Goal: Task Accomplishment & Management: Complete application form

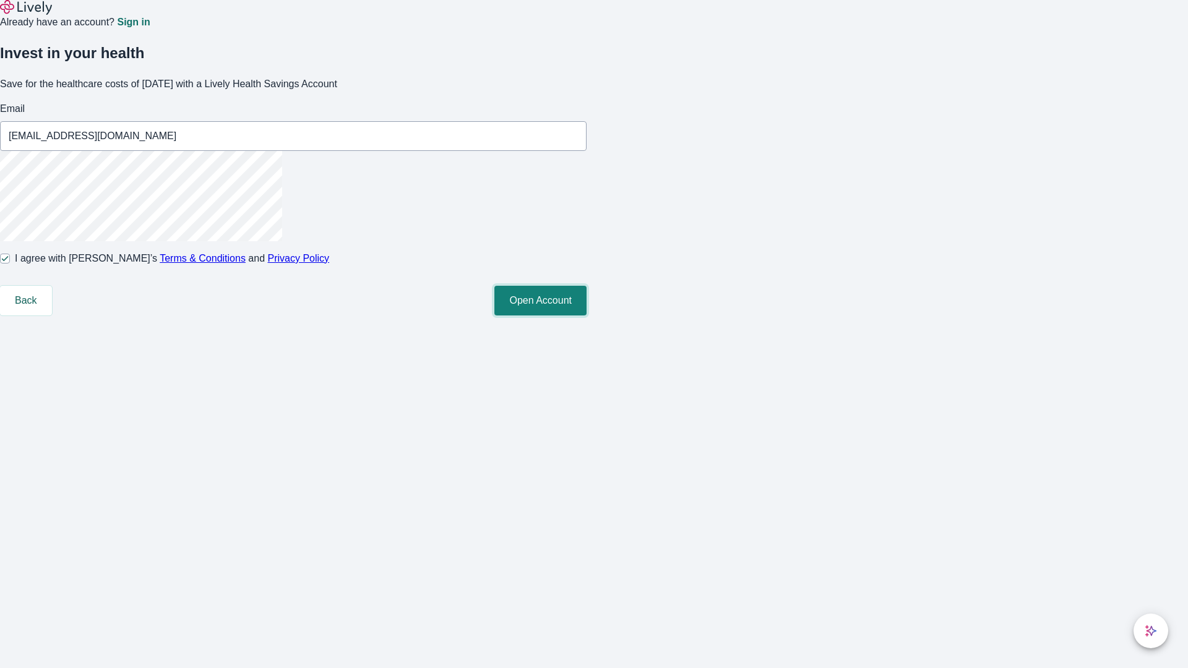
click at [587, 316] on button "Open Account" at bounding box center [540, 301] width 92 height 30
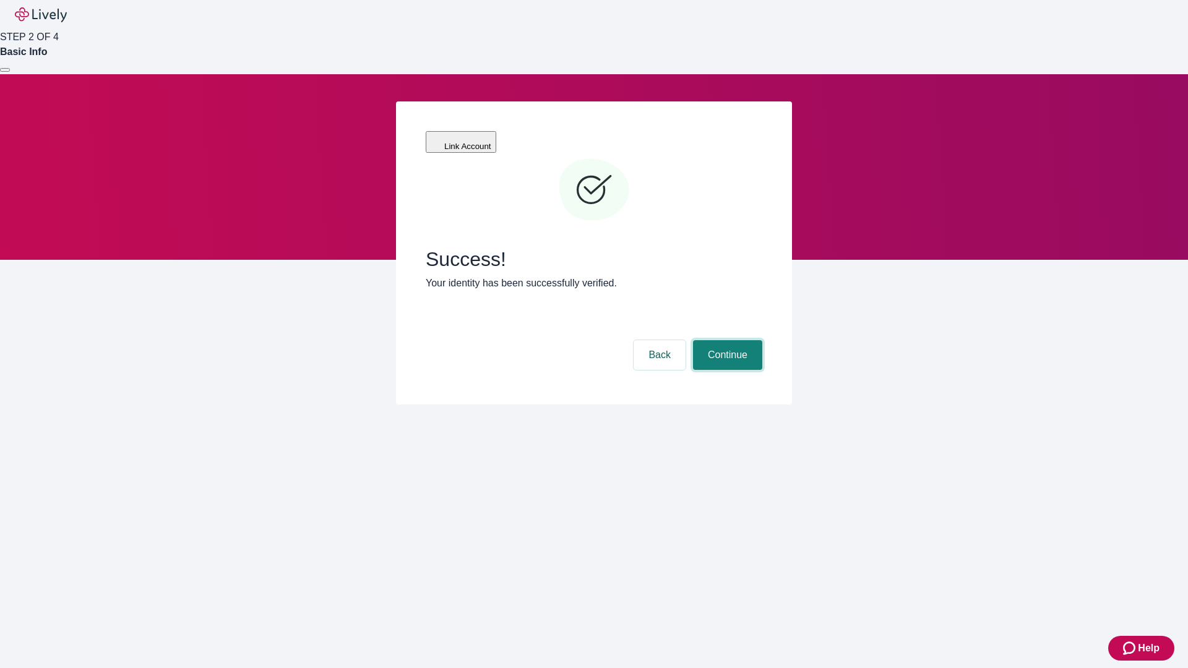
click at [726, 340] on button "Continue" at bounding box center [727, 355] width 69 height 30
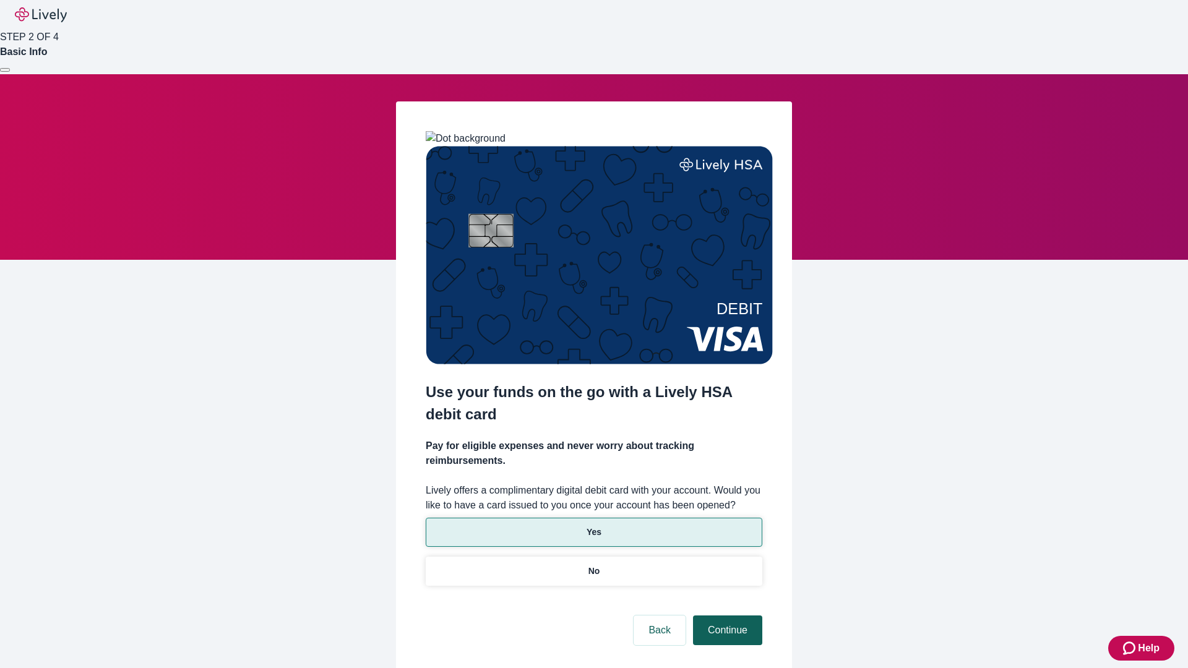
click at [593, 526] on p "Yes" at bounding box center [594, 532] width 15 height 13
click at [726, 616] on button "Continue" at bounding box center [727, 631] width 69 height 30
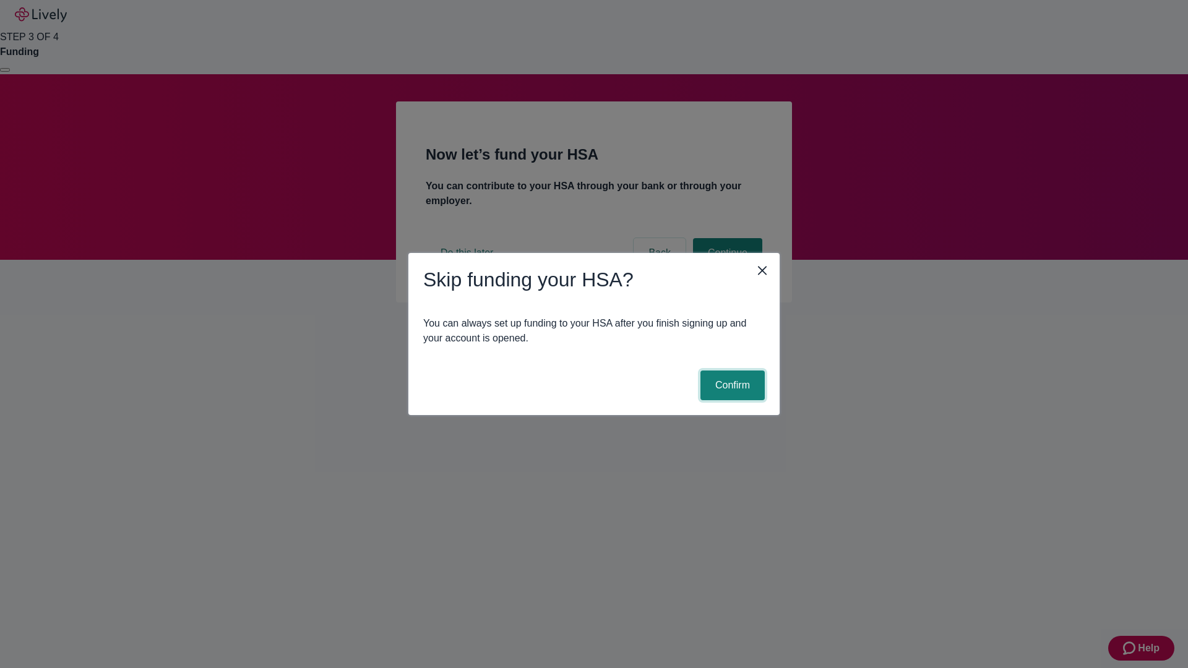
click at [731, 386] on button "Confirm" at bounding box center [732, 386] width 64 height 30
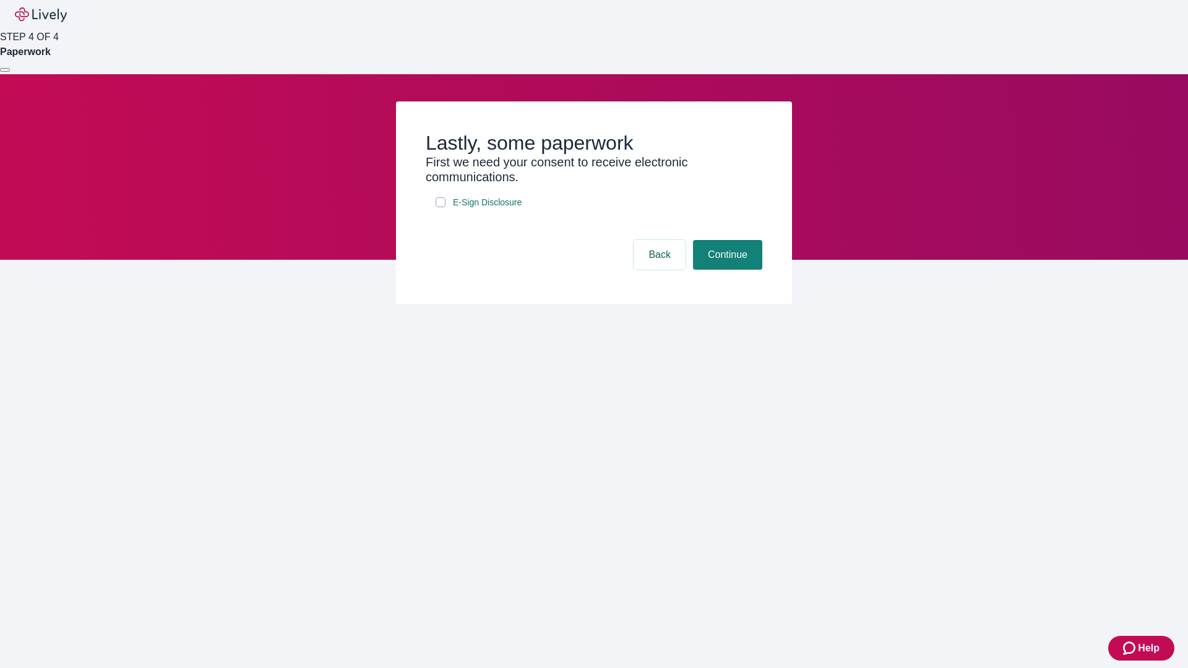
click at [441, 207] on input "E-Sign Disclosure" at bounding box center [441, 202] width 10 height 10
checkbox input "true"
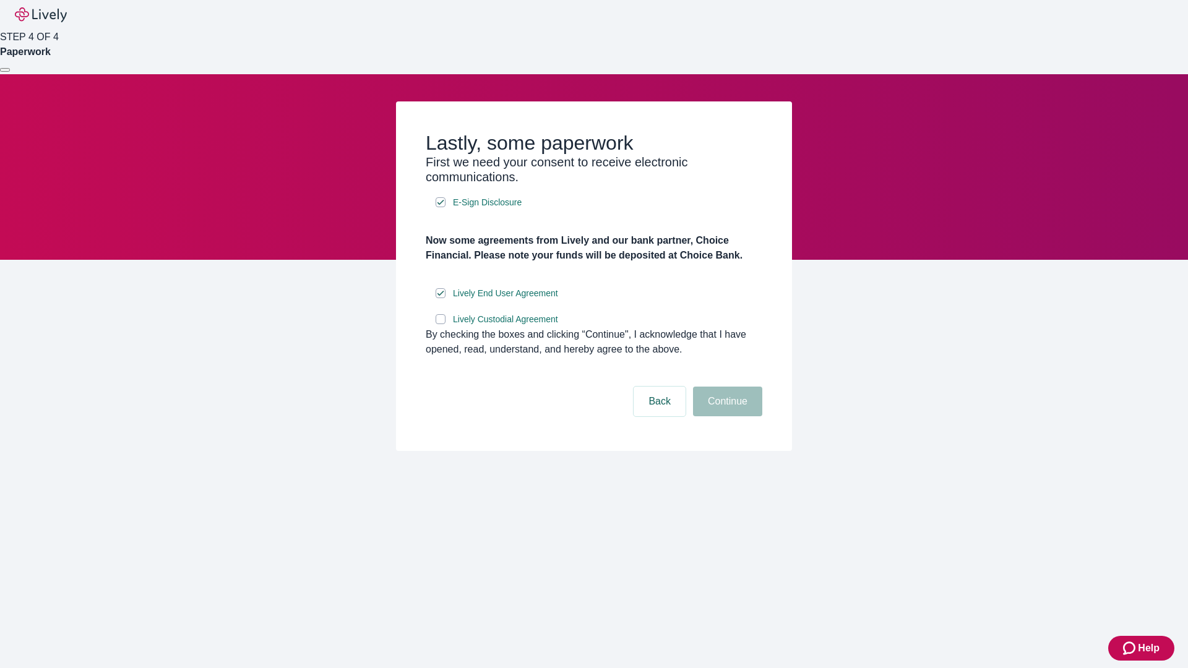
click at [441, 324] on input "Lively Custodial Agreement" at bounding box center [441, 319] width 10 height 10
checkbox input "true"
click at [726, 416] on button "Continue" at bounding box center [727, 402] width 69 height 30
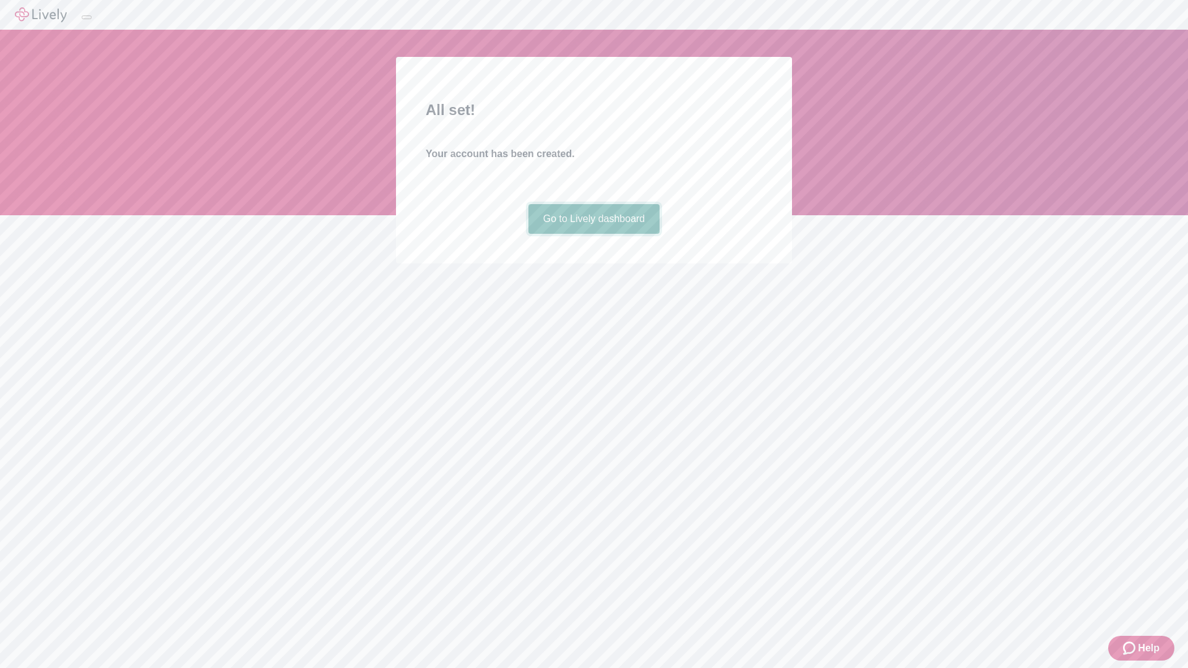
click at [593, 234] on link "Go to Lively dashboard" at bounding box center [594, 219] width 132 height 30
